Goal: Task Accomplishment & Management: Complete application form

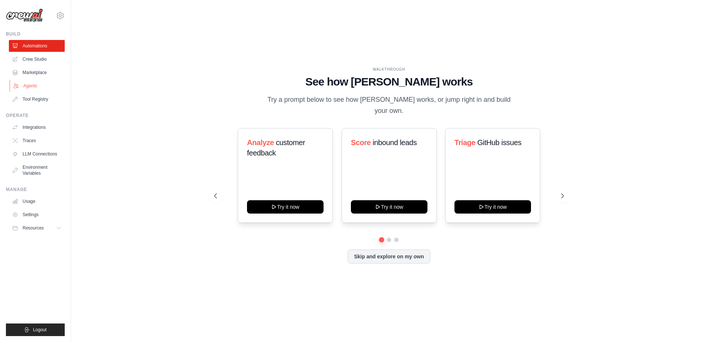
click at [36, 83] on link "Agents" at bounding box center [38, 86] width 56 height 12
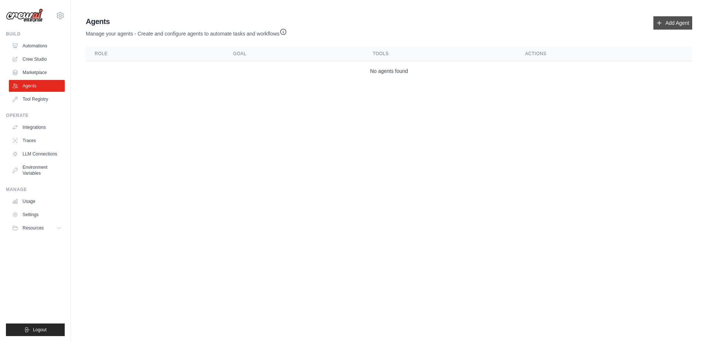
click at [670, 22] on link "Add Agent" at bounding box center [673, 22] width 39 height 13
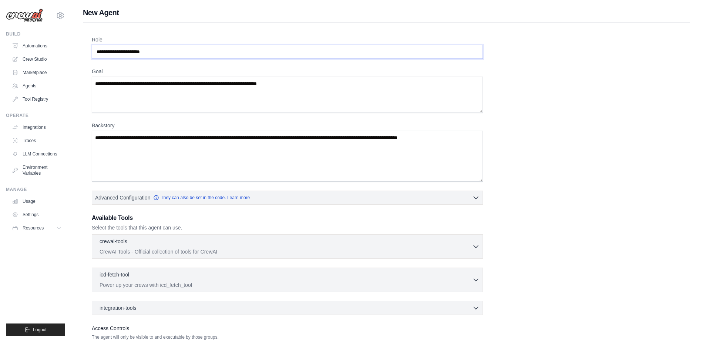
click at [195, 51] on input "Role" at bounding box center [287, 52] width 391 height 14
drag, startPoint x: 133, startPoint y: 51, endPoint x: 50, endPoint y: 52, distance: 82.5
click at [50, 52] on div "[EMAIL_ADDRESS][DOMAIN_NAME] Settings Build Automations Crew Studio" at bounding box center [351, 198] width 702 height 397
click at [159, 54] on input "Role" at bounding box center [287, 52] width 391 height 14
type input "**********"
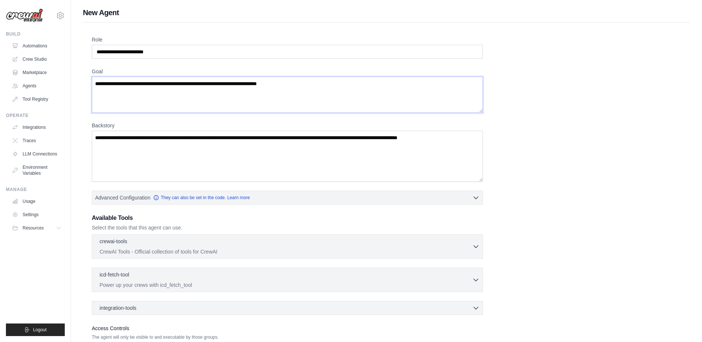
click at [166, 91] on textarea "Goal" at bounding box center [287, 95] width 391 height 36
drag, startPoint x: 314, startPoint y: 88, endPoint x: 87, endPoint y: 78, distance: 226.6
click at [87, 78] on div "**********" at bounding box center [386, 206] width 607 height 367
click at [338, 87] on textarea "Goal" at bounding box center [287, 95] width 391 height 36
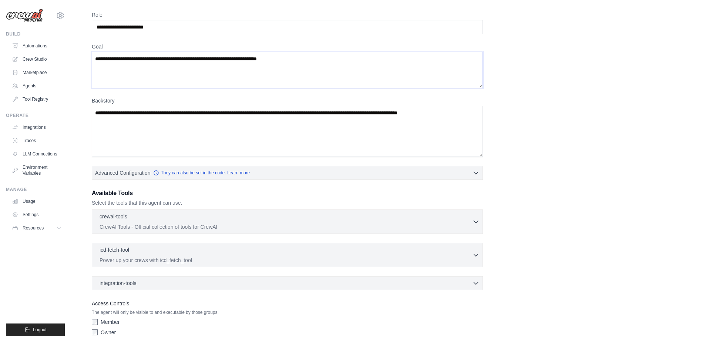
scroll to position [55, 0]
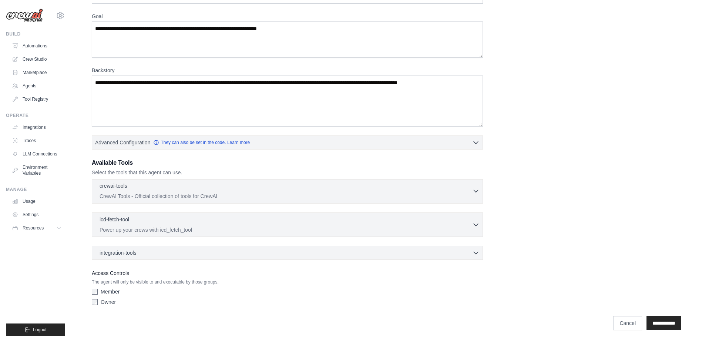
click at [289, 186] on div "crewai-tools 0 selected" at bounding box center [286, 186] width 373 height 9
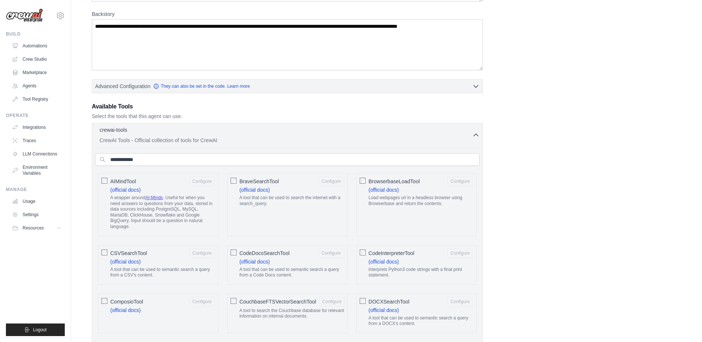
scroll to position [129, 0]
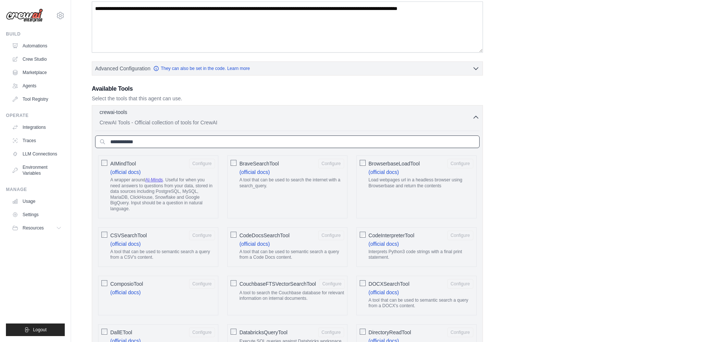
click at [159, 142] on input "text" at bounding box center [287, 141] width 384 height 13
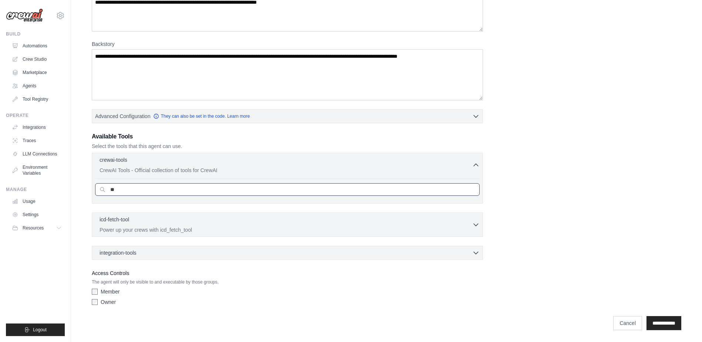
type input "*"
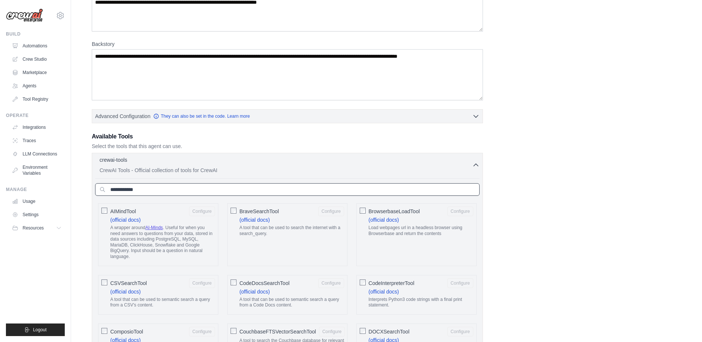
scroll to position [129, 0]
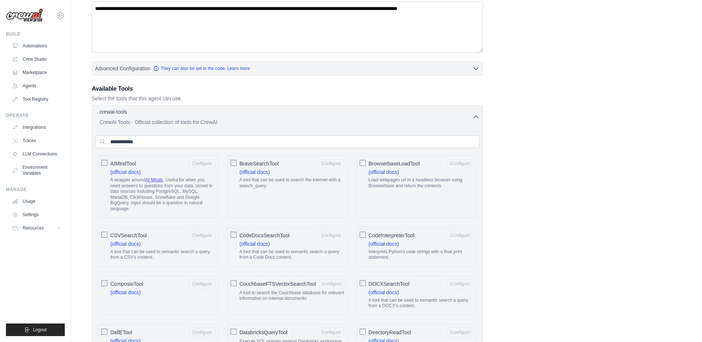
click at [474, 117] on icon "button" at bounding box center [476, 117] width 4 height 2
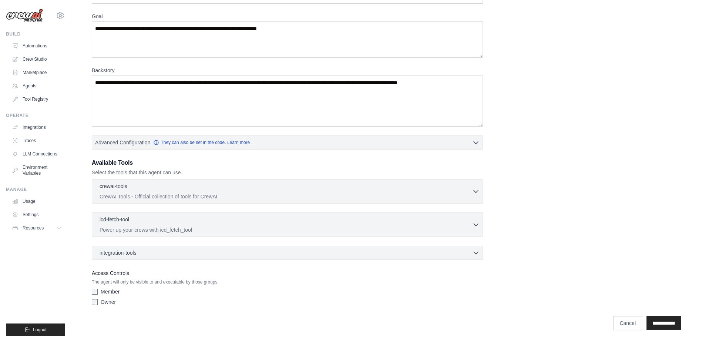
scroll to position [55, 0]
click at [475, 226] on icon "button" at bounding box center [475, 223] width 7 height 7
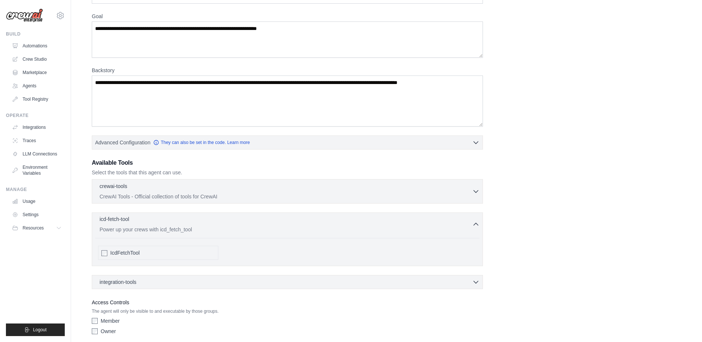
click at [477, 223] on icon "button" at bounding box center [475, 223] width 7 height 7
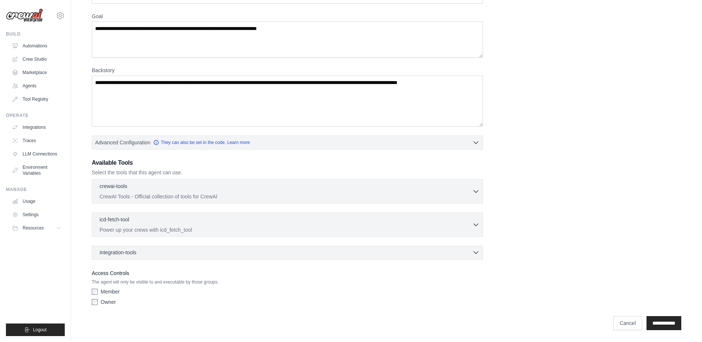
click at [476, 253] on icon "button" at bounding box center [475, 252] width 7 height 7
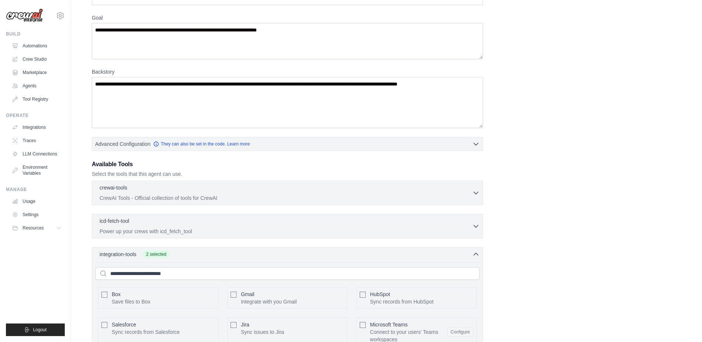
scroll to position [53, 0]
click at [474, 193] on icon "button" at bounding box center [475, 192] width 7 height 7
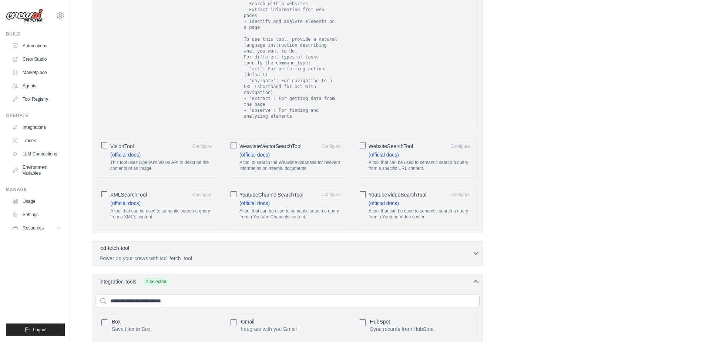
scroll to position [1311, 0]
